Goal: Task Accomplishment & Management: Use online tool/utility

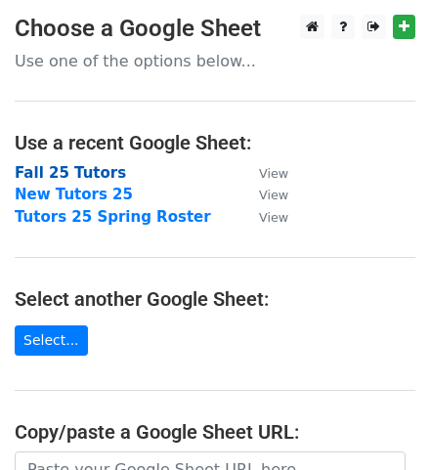
click at [103, 171] on strong "Fall 25 Tutors" at bounding box center [70, 173] width 111 height 18
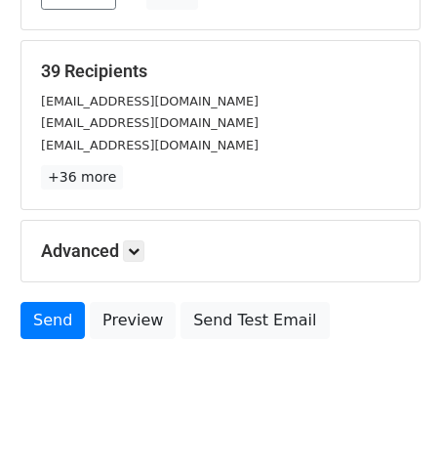
scroll to position [254, 0]
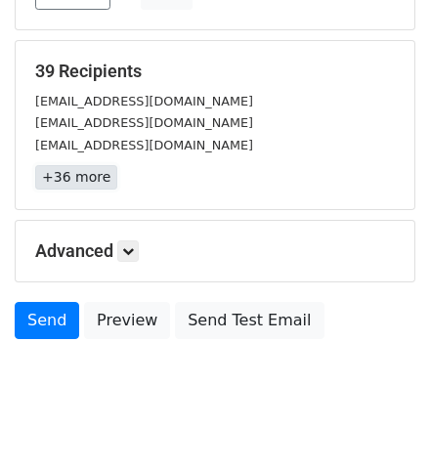
click at [68, 181] on link "+36 more" at bounding box center [76, 177] width 82 height 24
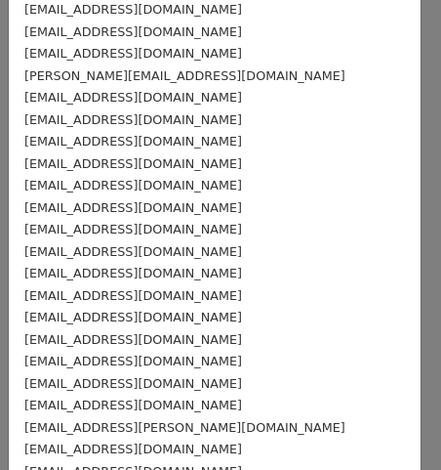
scroll to position [561, 0]
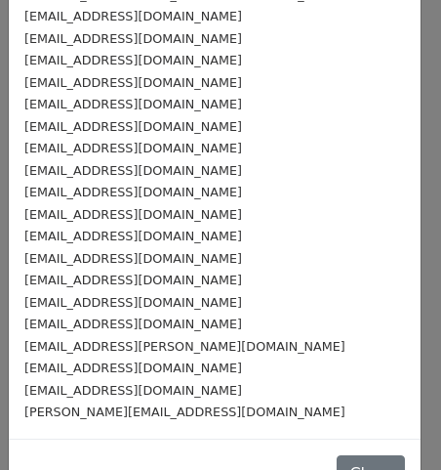
click at [208, 400] on div "mcmahon.kelly30@gmail.com" at bounding box center [214, 411] width 381 height 22
click at [209, 400] on div "mcmahon.kelly30@gmail.com" at bounding box center [214, 411] width 381 height 22
click at [208, 400] on div "mcmahon.kelly30@gmail.com" at bounding box center [214, 411] width 381 height 22
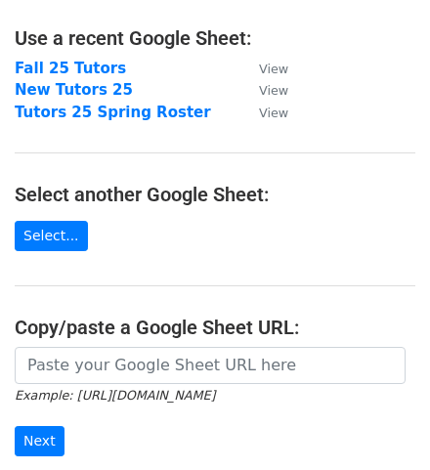
scroll to position [102, 0]
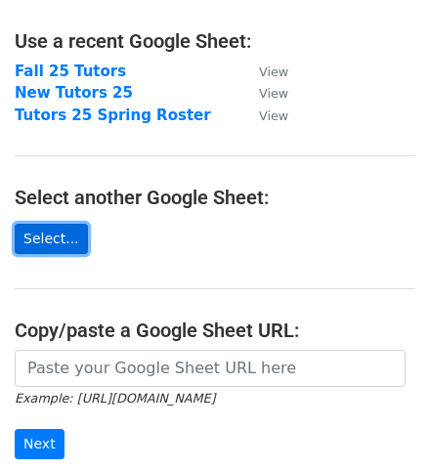
click at [49, 228] on link "Select..." at bounding box center [51, 239] width 73 height 30
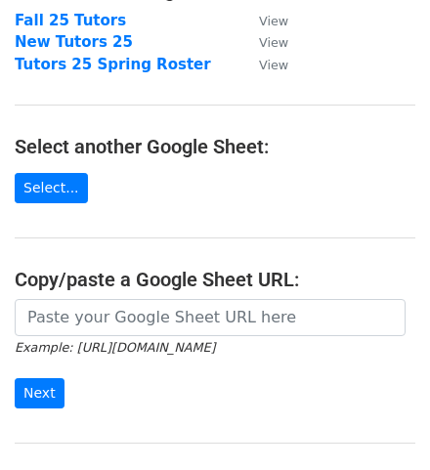
scroll to position [209, 0]
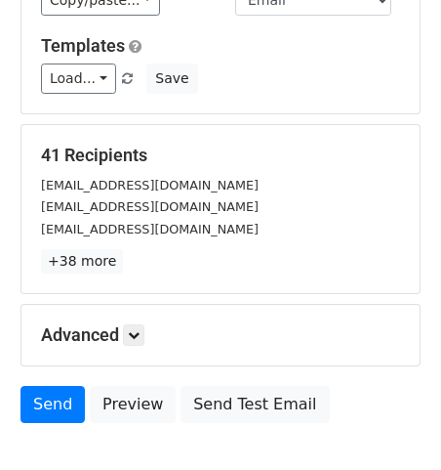
scroll to position [286, 0]
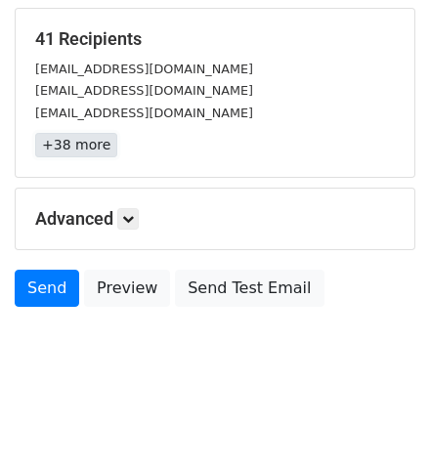
click at [85, 145] on link "+38 more" at bounding box center [76, 145] width 82 height 24
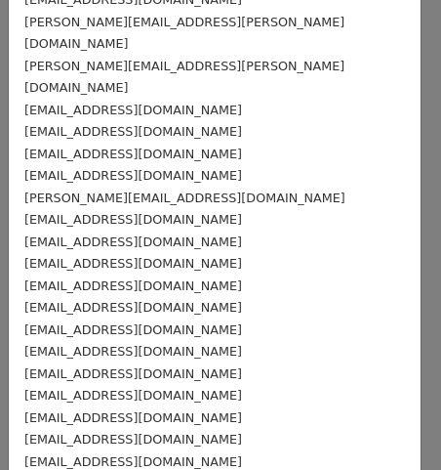
scroll to position [605, 0]
